Goal: Navigation & Orientation: Find specific page/section

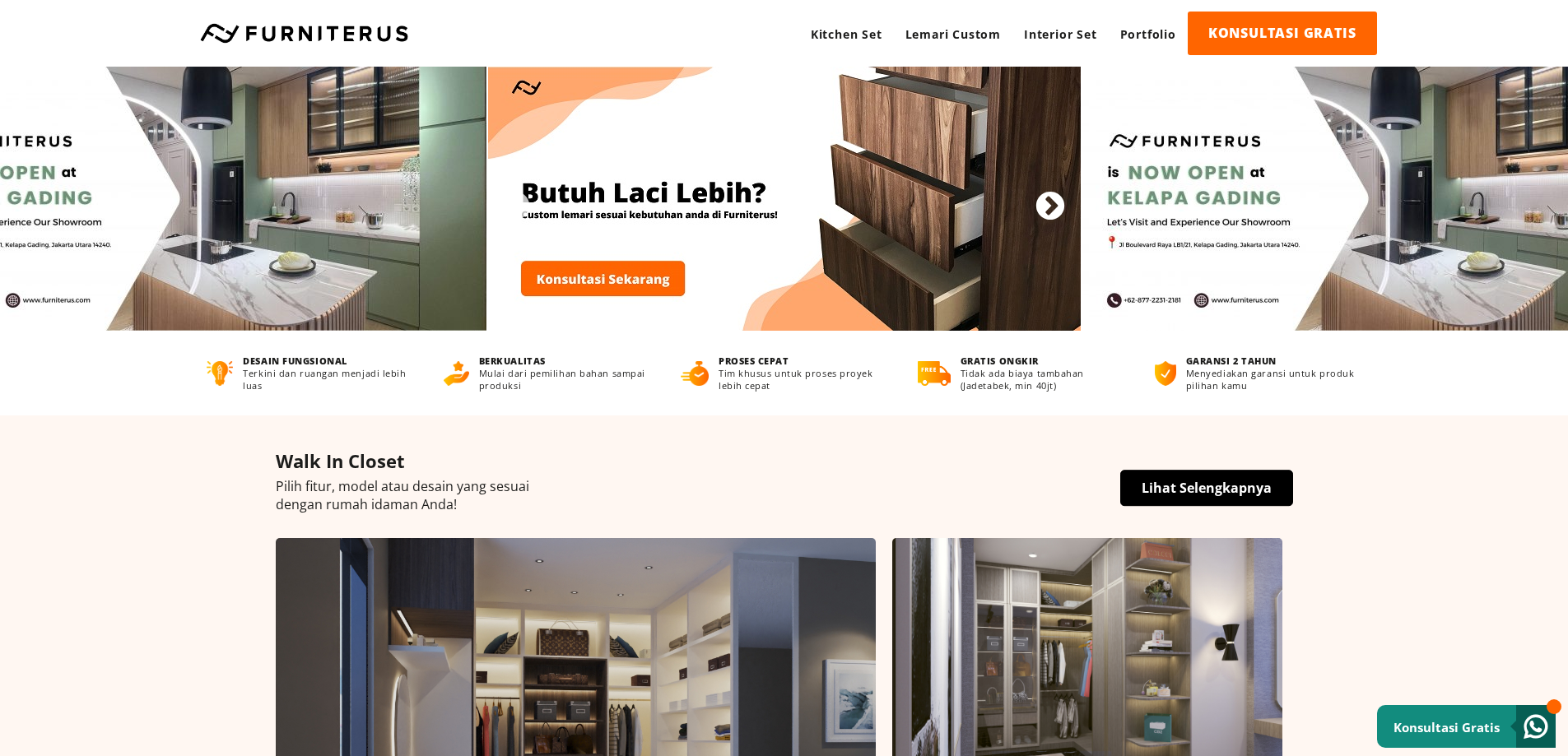
click at [1049, 203] on button "Next" at bounding box center [1041, 198] width 16 height 16
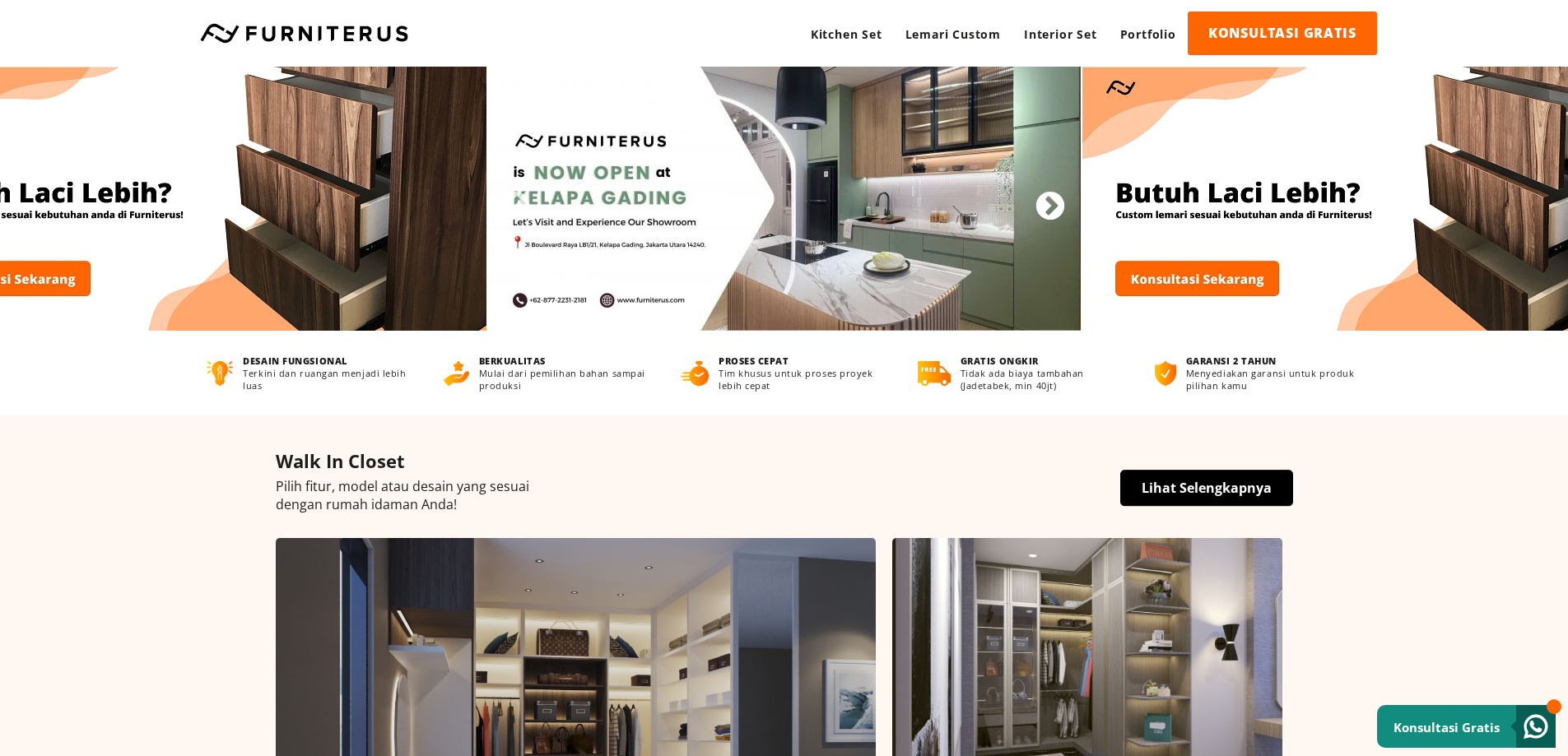
click at [1049, 203] on button "Next" at bounding box center [1041, 198] width 16 height 16
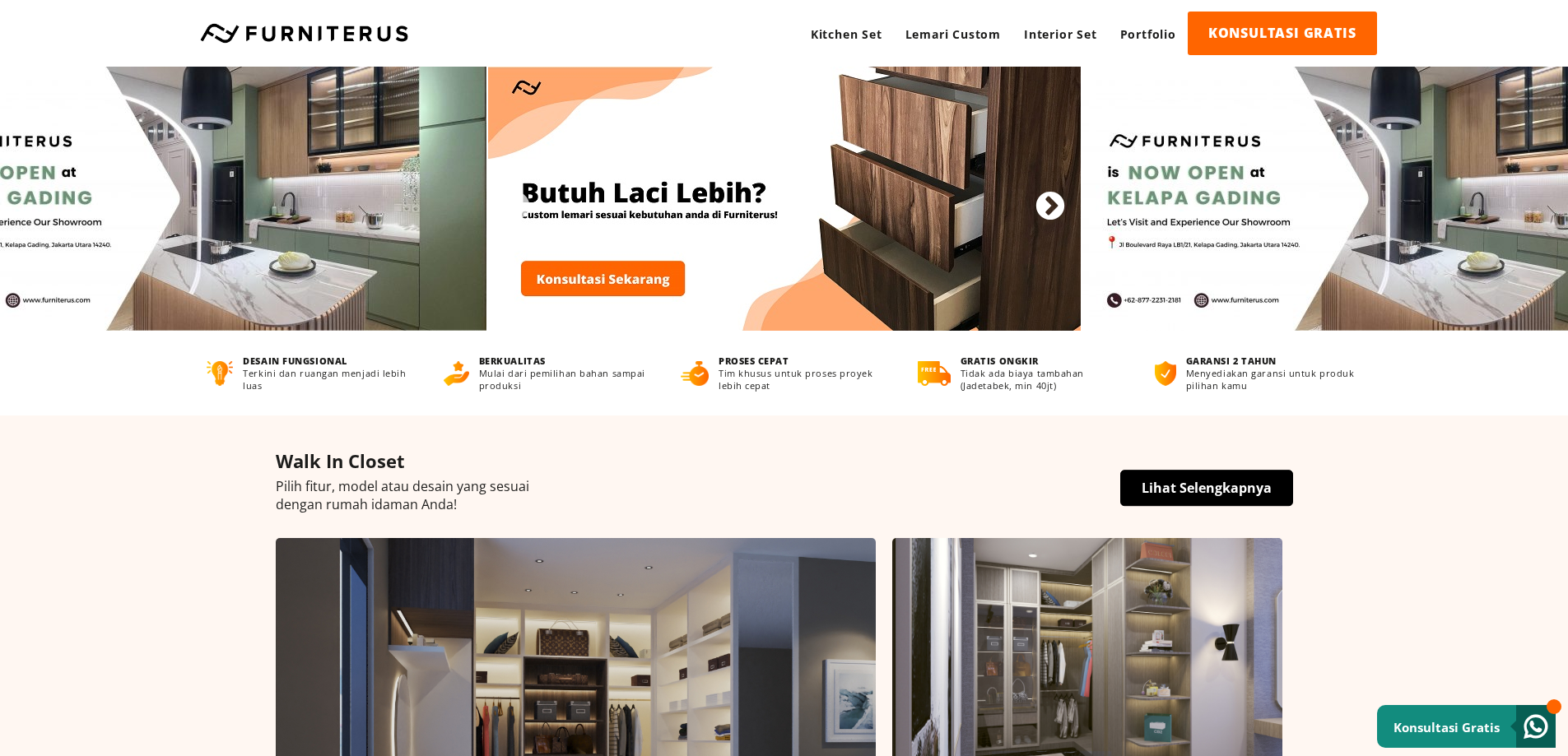
click at [1049, 203] on button "Next" at bounding box center [1041, 198] width 16 height 16
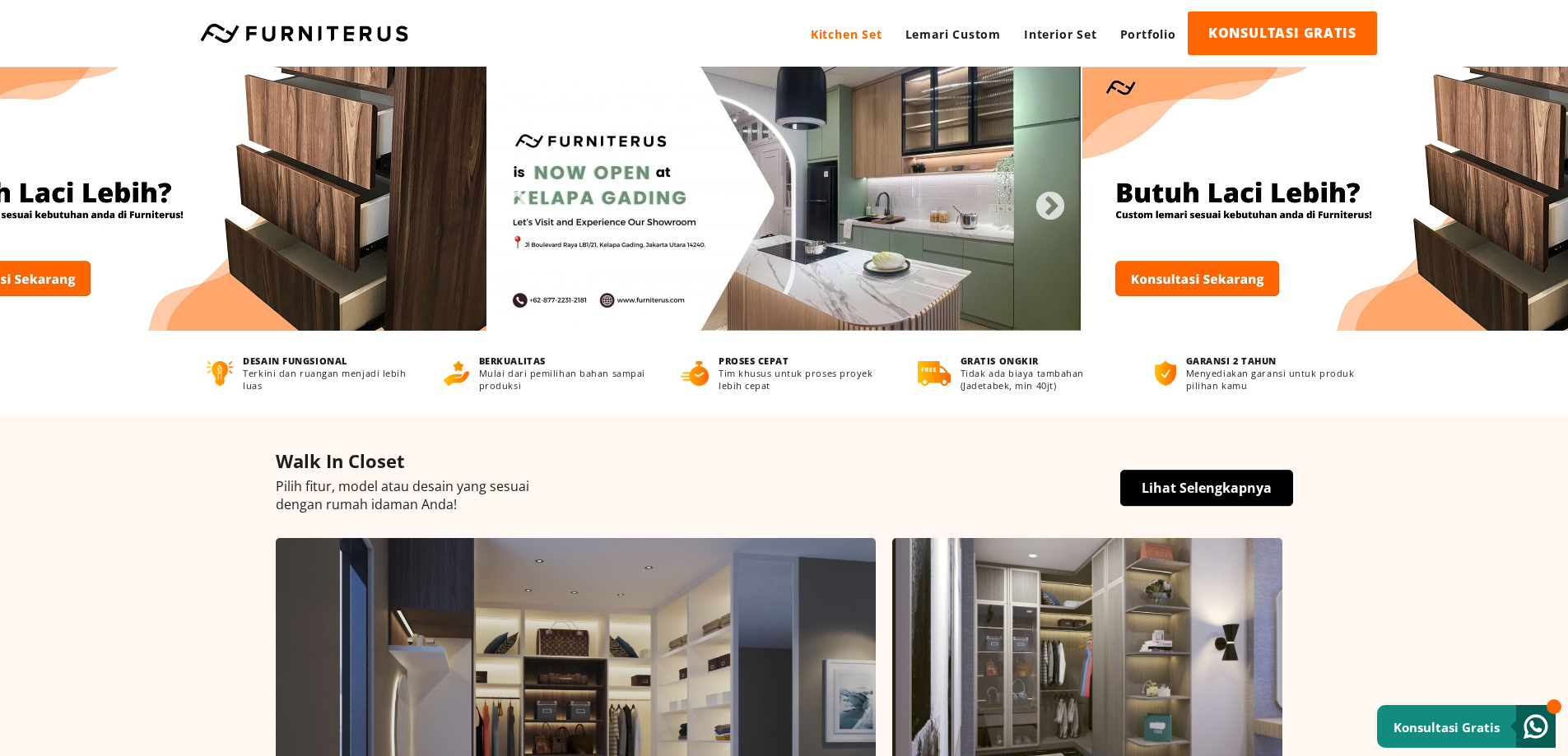
click at [853, 32] on link "Kitchen Set" at bounding box center [847, 34] width 94 height 45
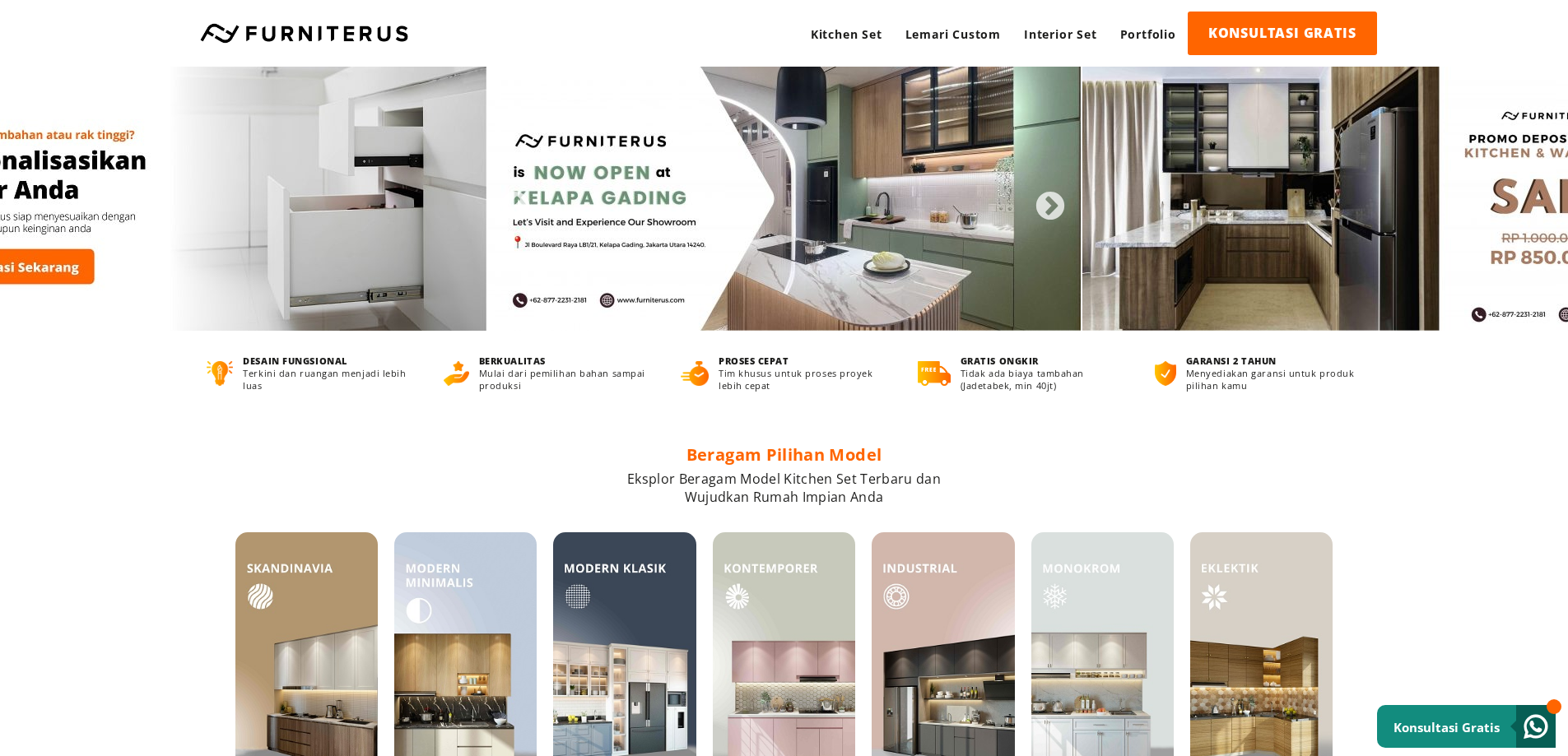
click at [289, 25] on link at bounding box center [303, 33] width 224 height 20
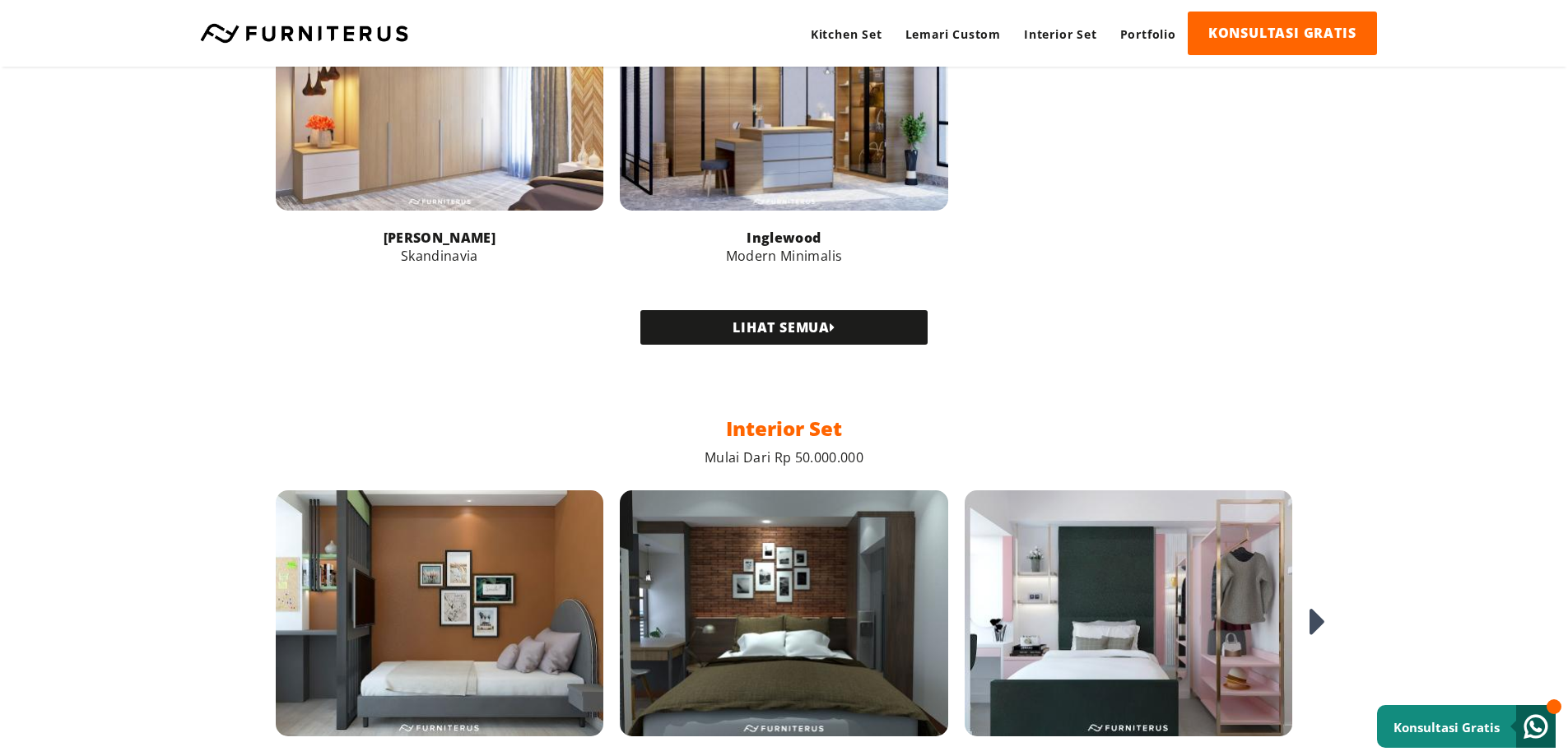
scroll to position [1235, 0]
